Goal: Navigation & Orientation: Find specific page/section

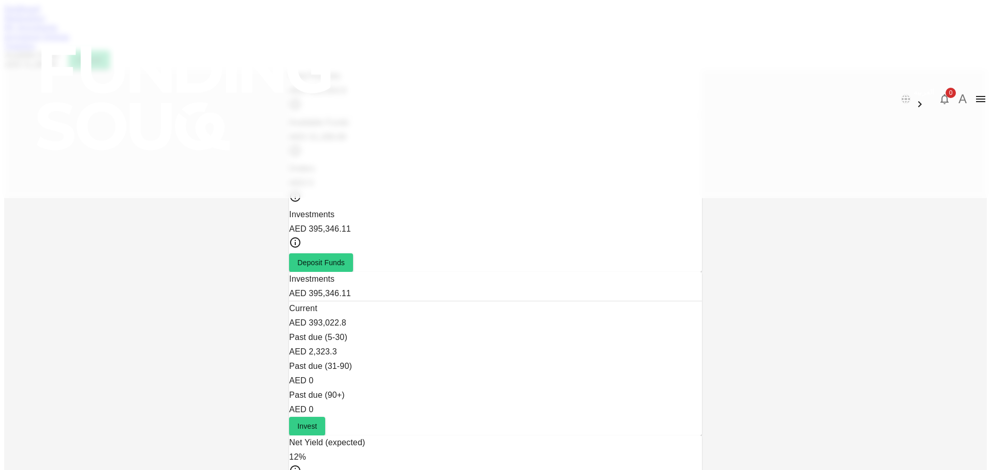
click at [45, 22] on link "Marketplace" at bounding box center [24, 17] width 41 height 9
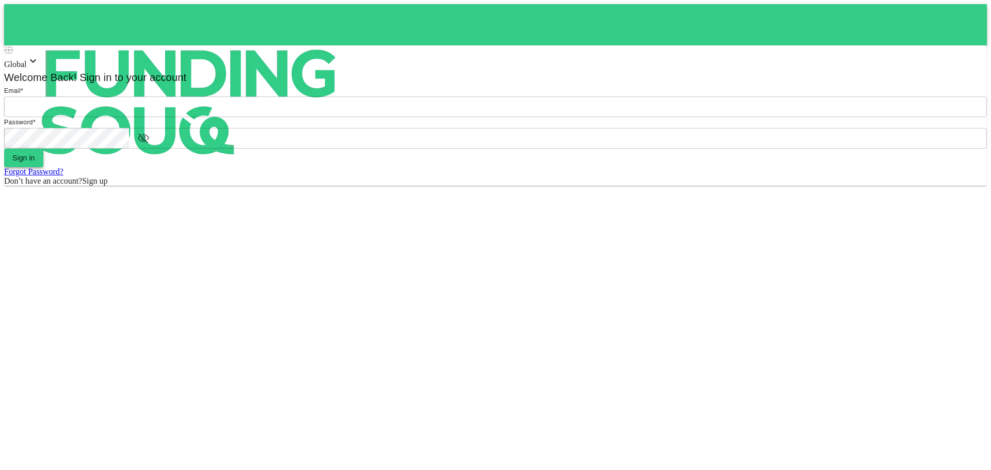
type input "Aasik.mmm@gmail.com"
click at [43, 167] on button "Sign in" at bounding box center [23, 158] width 39 height 19
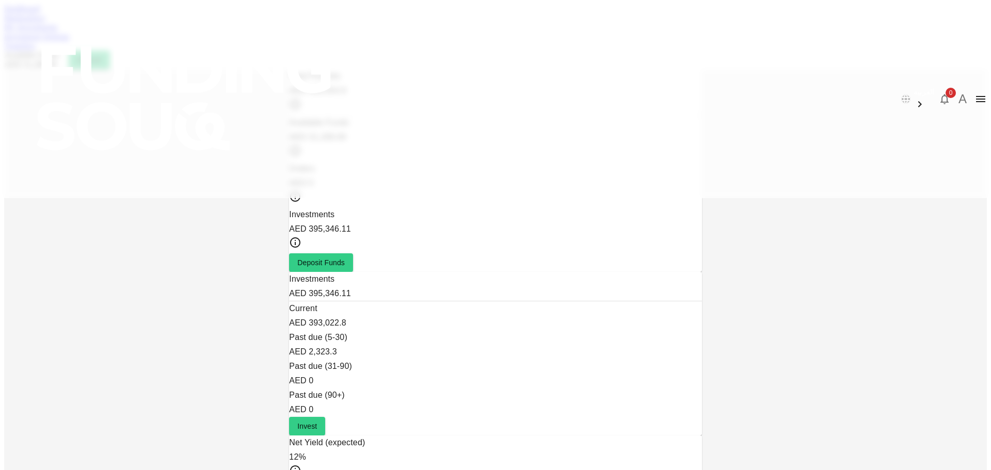
drag, startPoint x: 287, startPoint y: 57, endPoint x: 279, endPoint y: 44, distance: 15.6
click at [45, 22] on link "Marketplace" at bounding box center [24, 17] width 41 height 9
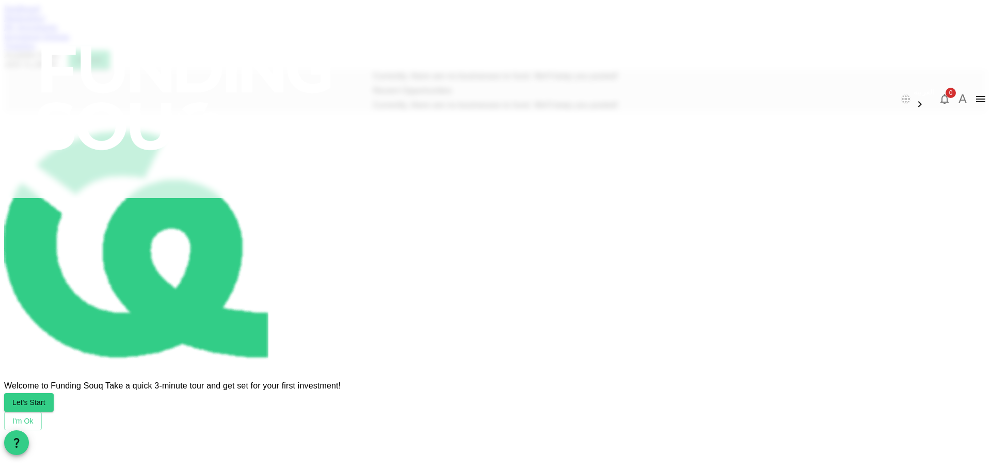
click at [58, 31] on link "My Investments" at bounding box center [31, 27] width 54 height 9
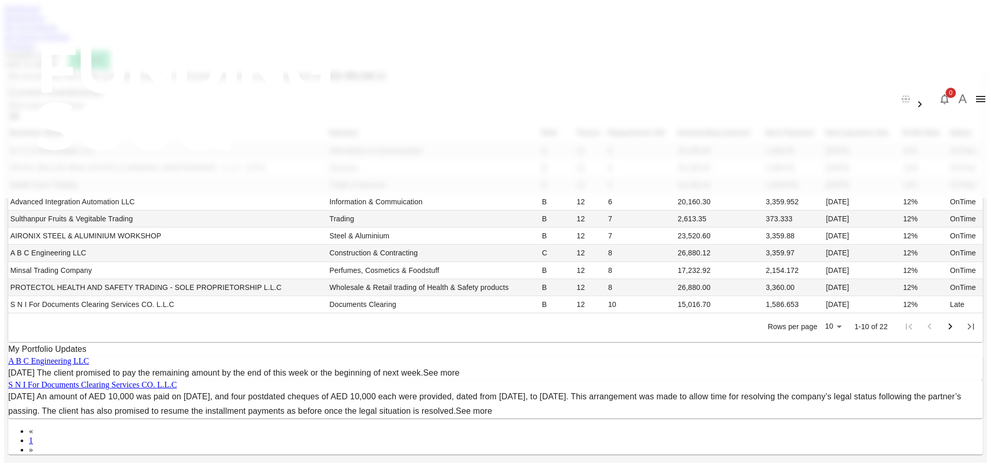
click at [40, 13] on link "Dashboard" at bounding box center [22, 8] width 36 height 9
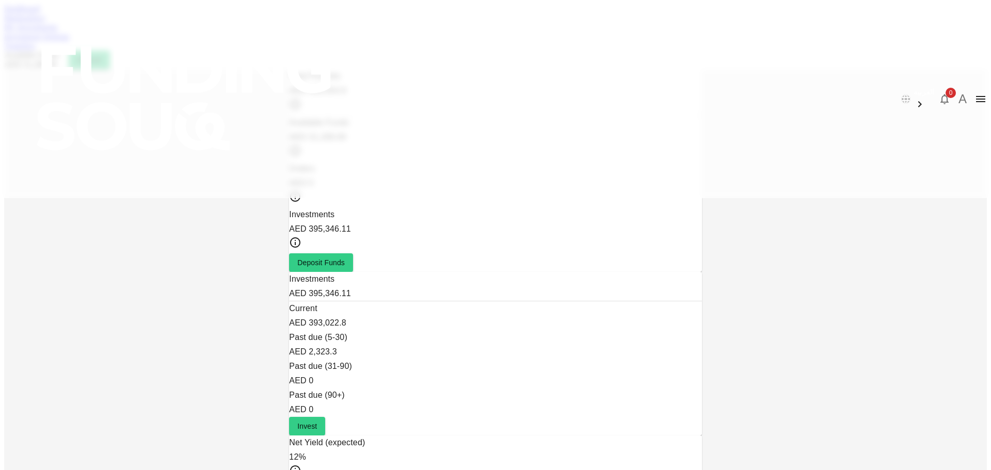
click at [45, 22] on link "Marketplace" at bounding box center [24, 17] width 41 height 9
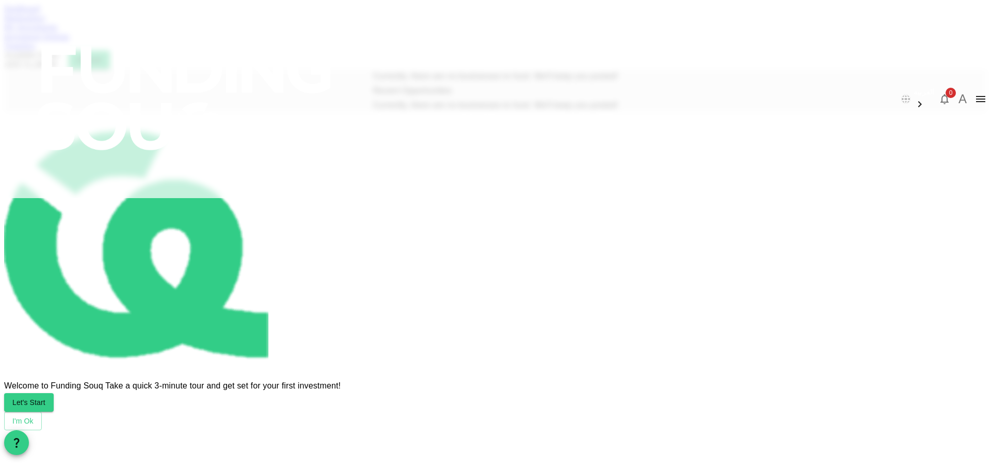
click at [219, 13] on div "Dashboard" at bounding box center [495, 8] width 982 height 9
drag, startPoint x: 218, startPoint y: 61, endPoint x: 215, endPoint y: 55, distance: 7.2
click at [217, 61] on div "Dashboard Marketplace My Investments Investment Settings Transfers Available Fu…" at bounding box center [495, 36] width 982 height 65
click at [40, 13] on link "Dashboard" at bounding box center [22, 8] width 36 height 9
